Goal: Information Seeking & Learning: Learn about a topic

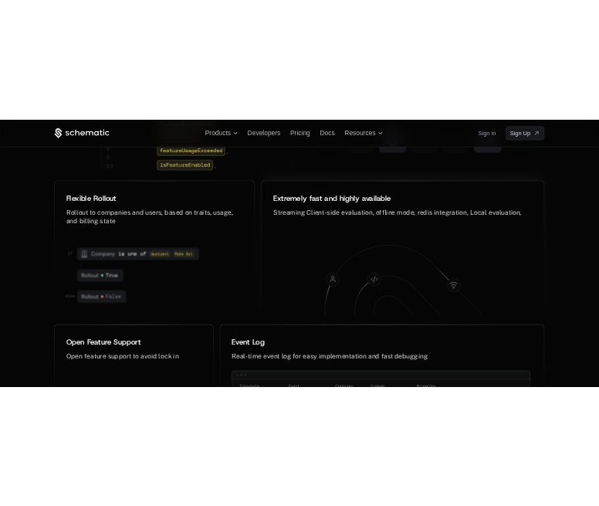
scroll to position [7564, 0]
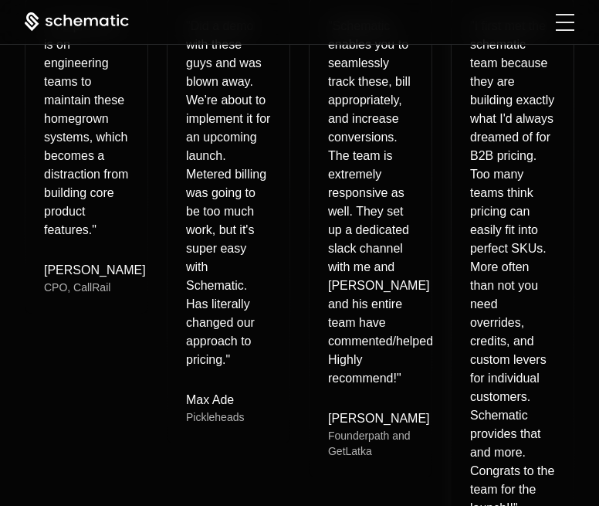
click at [463, 96] on div "" I first met the schematic team because they are building exactly what I'd alw…" at bounding box center [513, 294] width 122 height 593
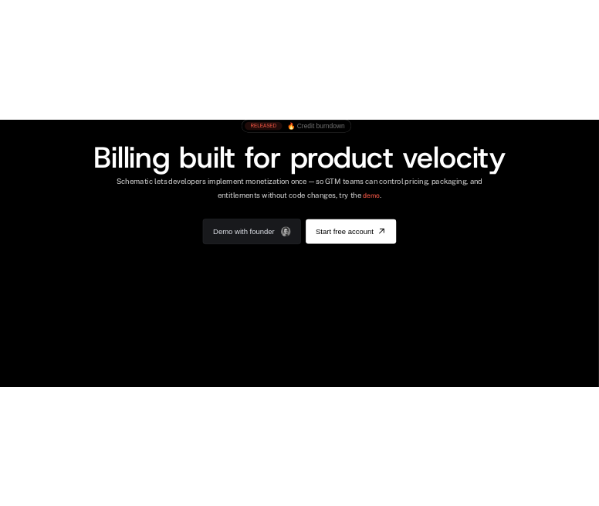
scroll to position [0, 0]
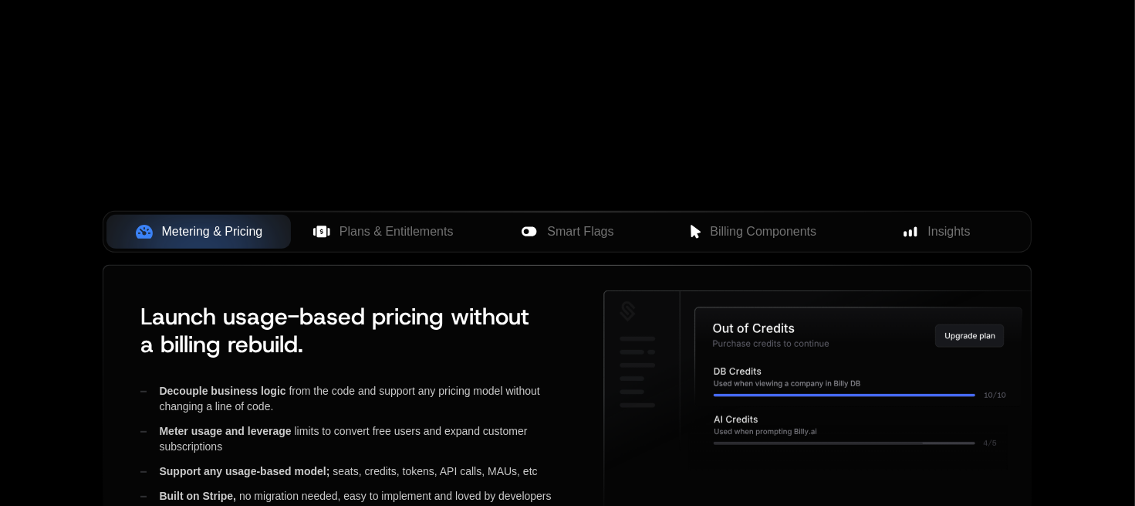
scroll to position [695, 0]
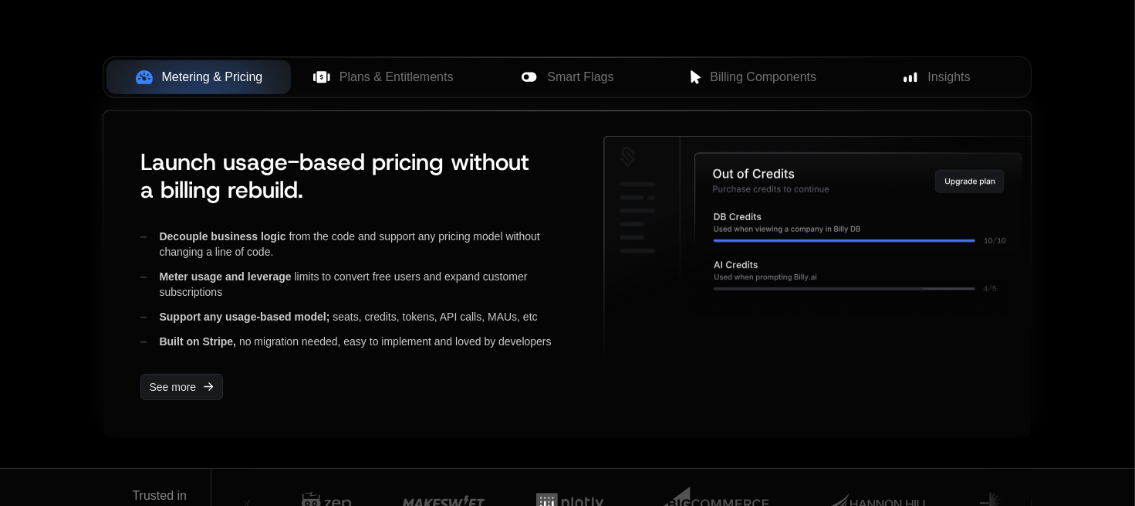
drag, startPoint x: 238, startPoint y: 183, endPoint x: 354, endPoint y: 188, distance: 115.9
click at [330, 186] on h3 "Launch usage-based pricing without a billing rebuild." at bounding box center [359, 176] width 438 height 56
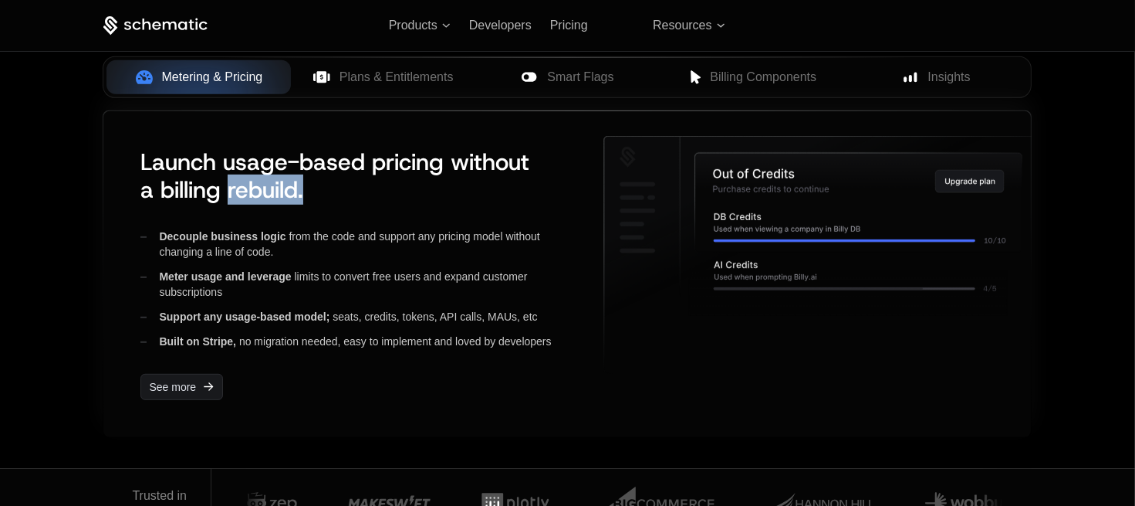
click at [551, 123] on div "Launch usage-based pricing without a billing rebuild. Decouple business logic f…" at bounding box center [567, 274] width 928 height 326
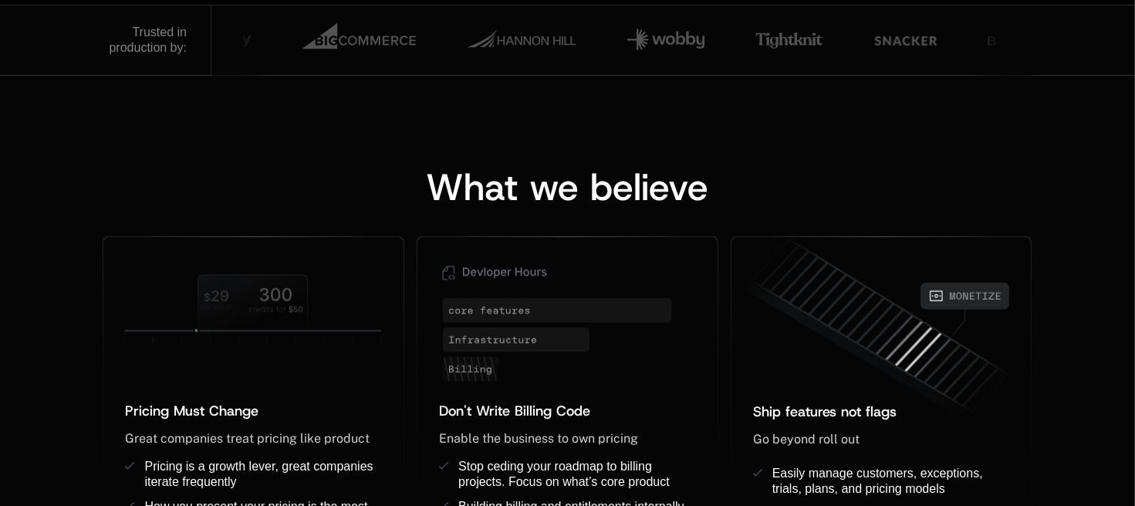
scroll to position [849, 0]
